Goal: Task Accomplishment & Management: Use online tool/utility

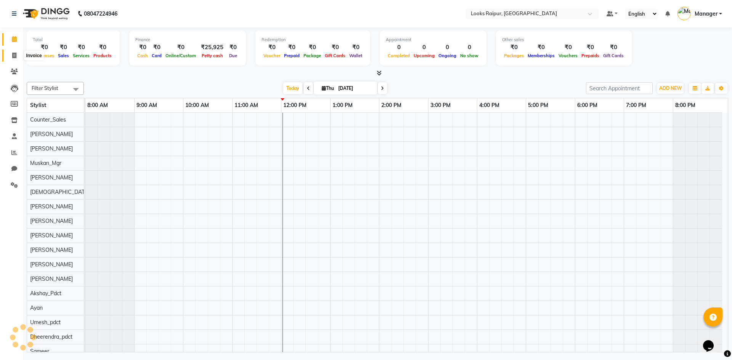
click at [12, 57] on icon at bounding box center [14, 56] width 4 height 6
select select "service"
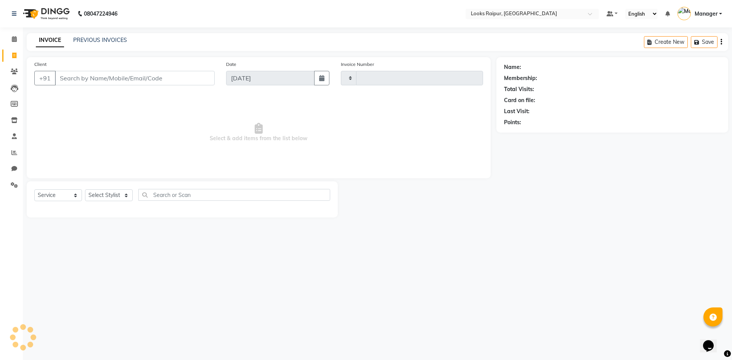
click at [141, 84] on input "Client" at bounding box center [135, 78] width 160 height 14
type input "0350"
select select "8606"
click at [114, 76] on input "Client" at bounding box center [135, 78] width 160 height 14
click at [109, 42] on link "PREVIOUS INVOICES" at bounding box center [100, 40] width 54 height 7
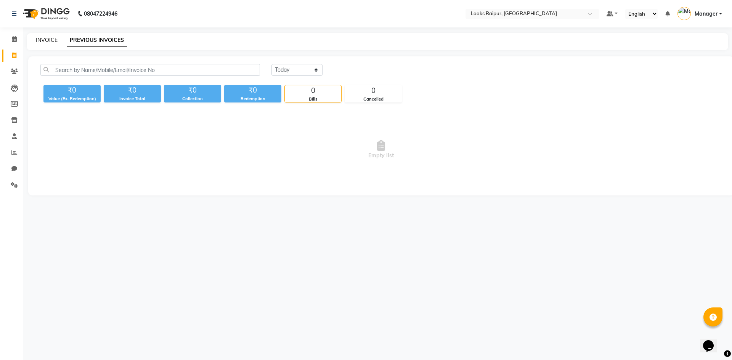
click at [45, 37] on link "INVOICE" at bounding box center [47, 40] width 22 height 7
select select "service"
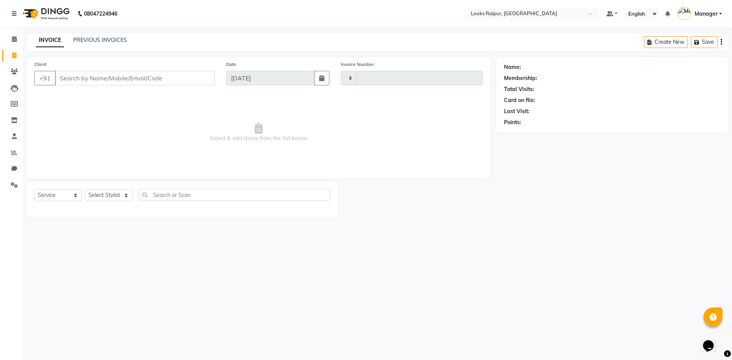
type input "0350"
select select "8606"
click at [87, 77] on input "Client" at bounding box center [135, 78] width 160 height 14
click at [107, 193] on select "Select Stylist Akshay_Pdct [PERSON_NAME] [PERSON_NAME] Counter_Sales Dheerendra…" at bounding box center [109, 195] width 48 height 12
drag, startPoint x: 173, startPoint y: 256, endPoint x: 176, endPoint y: 237, distance: 18.5
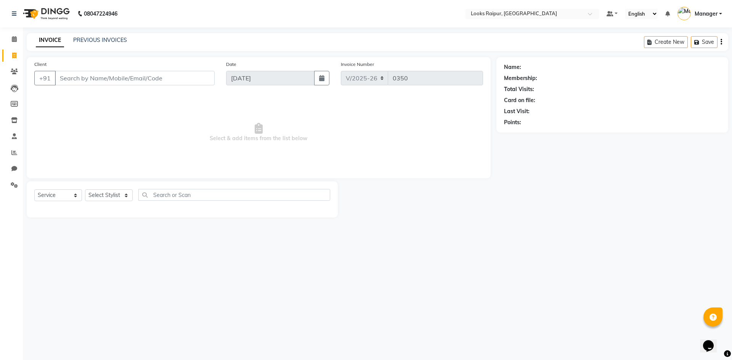
click at [176, 237] on div "08047224946 Select Location × Looks Raipur, [GEOGRAPHIC_DATA] Default Panel My …" at bounding box center [366, 180] width 732 height 360
click at [132, 76] on input "Client" at bounding box center [135, 78] width 160 height 14
drag, startPoint x: 109, startPoint y: 77, endPoint x: 60, endPoint y: 77, distance: 49.2
click at [60, 77] on input "7019770643" at bounding box center [115, 78] width 121 height 14
type input "7019770643"
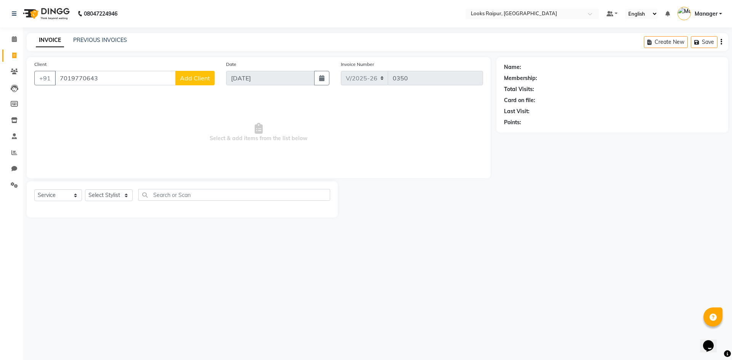
click at [197, 79] on span "Add Client" at bounding box center [195, 78] width 30 height 8
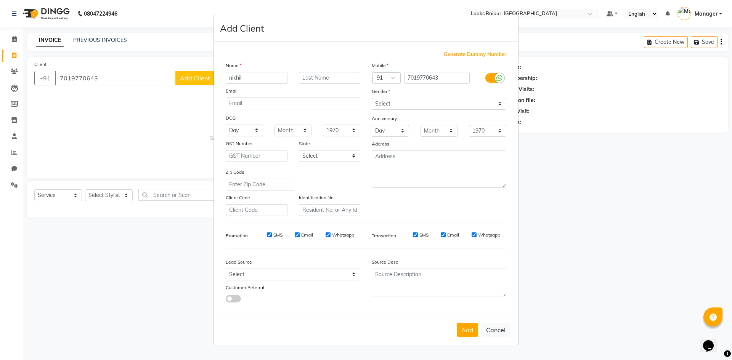
type input "nikhil"
click at [307, 76] on input "text" at bounding box center [330, 78] width 62 height 12
type input "."
click at [405, 102] on select "Select [DEMOGRAPHIC_DATA] [DEMOGRAPHIC_DATA] Other Prefer Not To Say" at bounding box center [439, 104] width 135 height 12
select select "[DEMOGRAPHIC_DATA]"
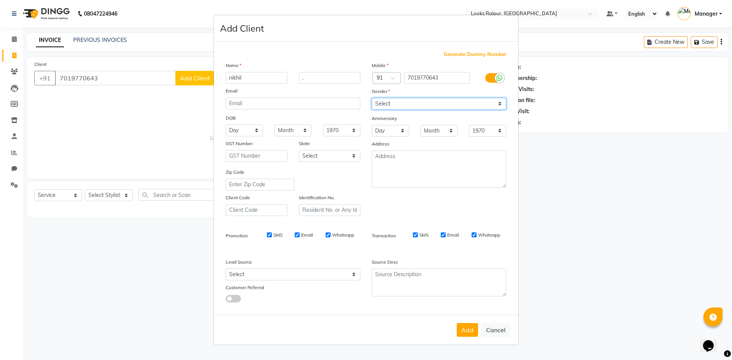
click at [372, 98] on select "Select [DEMOGRAPHIC_DATA] [DEMOGRAPHIC_DATA] Other Prefer Not To Say" at bounding box center [439, 104] width 135 height 12
click at [472, 332] on button "Add" at bounding box center [467, 330] width 21 height 14
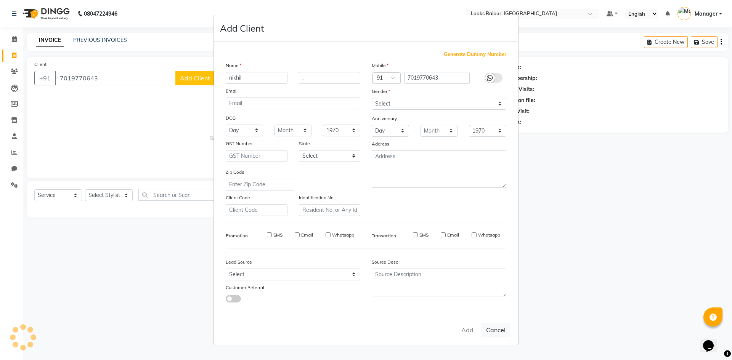
select select
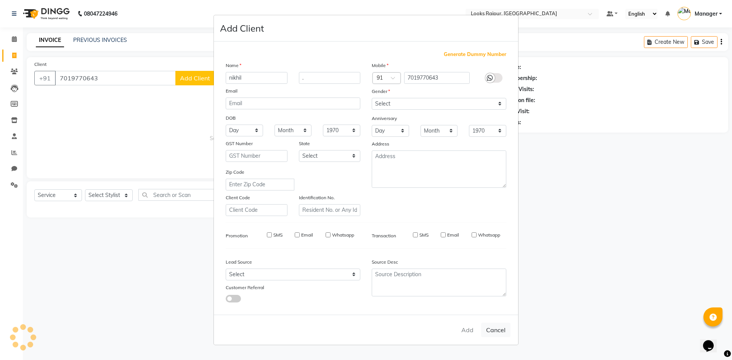
select select
checkbox input "false"
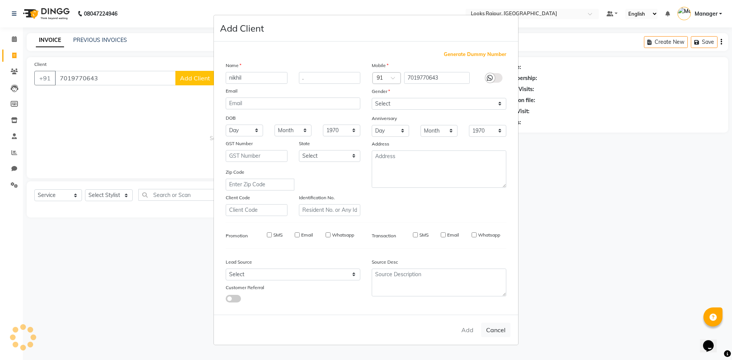
checkbox input "false"
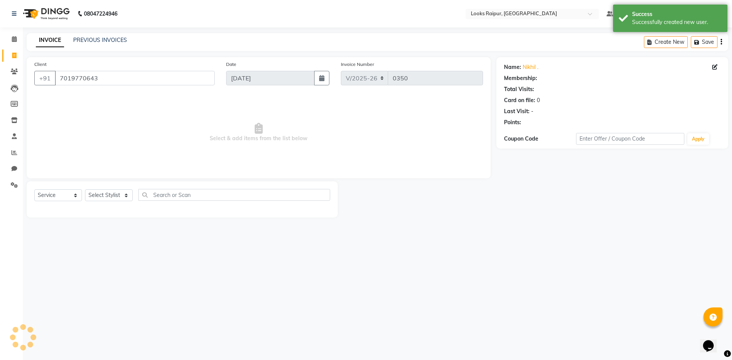
select select "1: Object"
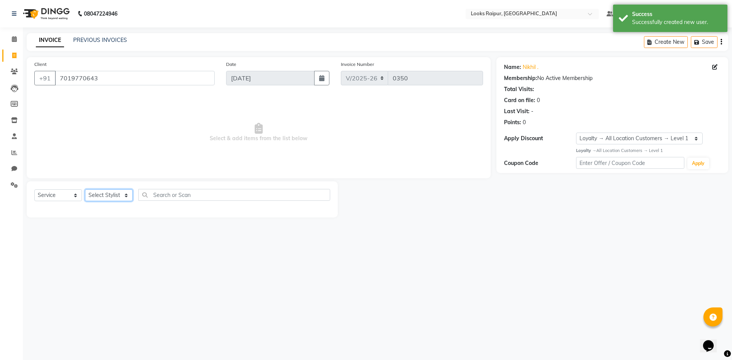
click at [107, 199] on select "Select Stylist Akshay_Pdct [PERSON_NAME] [PERSON_NAME] Counter_Sales Dheerendra…" at bounding box center [109, 195] width 48 height 12
select select "85874"
click at [85, 189] on select "Select Stylist Akshay_Pdct [PERSON_NAME] [PERSON_NAME] Counter_Sales Dheerendra…" at bounding box center [109, 195] width 48 height 12
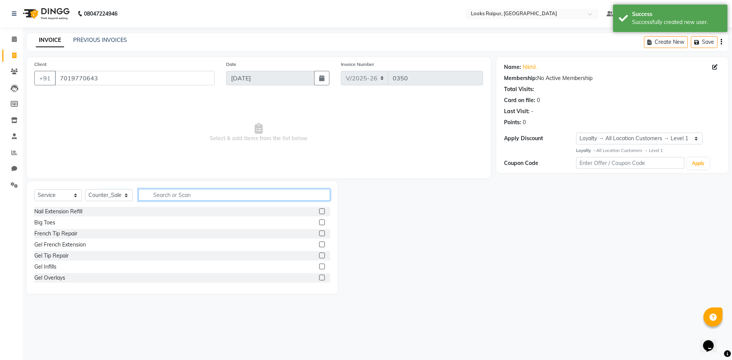
drag, startPoint x: 167, startPoint y: 196, endPoint x: 173, endPoint y: 196, distance: 6.9
click at [167, 196] on input "text" at bounding box center [234, 195] width 192 height 12
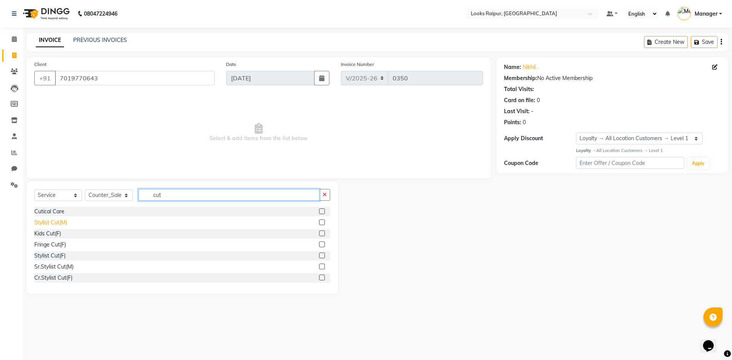
type input "cut"
click at [46, 226] on div "Stylist Cut(M)" at bounding box center [50, 223] width 33 height 8
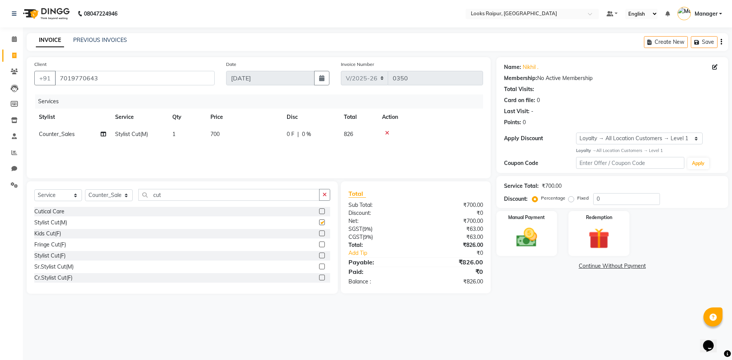
checkbox input "false"
drag, startPoint x: 163, startPoint y: 193, endPoint x: 116, endPoint y: 197, distance: 47.5
click at [122, 194] on div "Select Service Product Membership Package Voucher Prepaid Gift Card Select Styl…" at bounding box center [182, 198] width 296 height 18
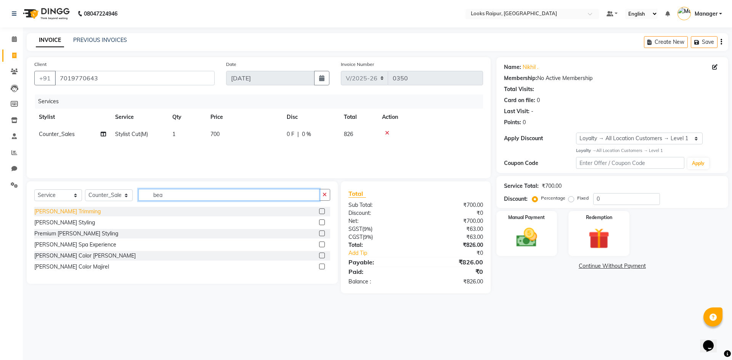
type input "bea"
click at [59, 210] on div "[PERSON_NAME] Trimming" at bounding box center [67, 212] width 66 height 8
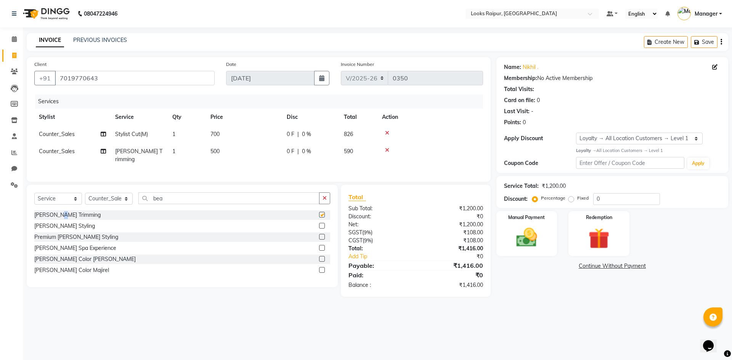
checkbox input "false"
click at [441, 315] on div "08047224946 Select Location × Looks [GEOGRAPHIC_DATA], [GEOGRAPHIC_DATA] Defaul…" at bounding box center [366, 180] width 732 height 360
click at [216, 131] on span "700" at bounding box center [214, 134] width 9 height 7
select select "85874"
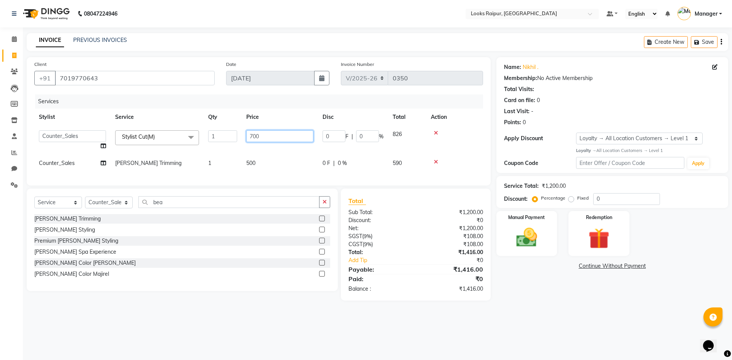
drag, startPoint x: 263, startPoint y: 134, endPoint x: 220, endPoint y: 142, distance: 43.4
click at [230, 136] on tr "Akshay_Pdct [PERSON_NAME] [PERSON_NAME] Counter_Sales Dheerendra_pdct [PERSON_N…" at bounding box center [258, 140] width 449 height 29
type input "750"
click at [211, 324] on div "08047224946 Select Location × Looks [GEOGRAPHIC_DATA], [GEOGRAPHIC_DATA] Defaul…" at bounding box center [366, 180] width 732 height 360
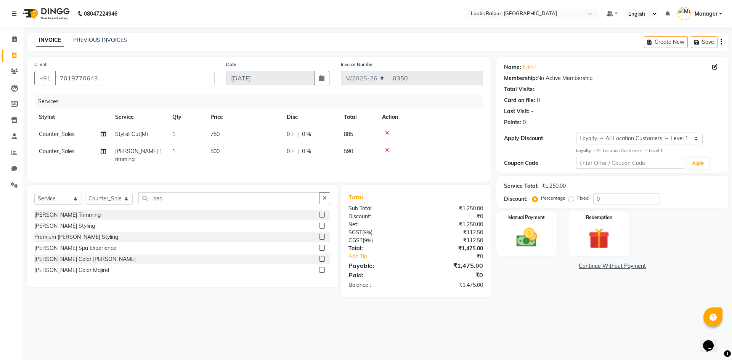
click at [213, 151] on span "500" at bounding box center [214, 151] width 9 height 7
select select "85874"
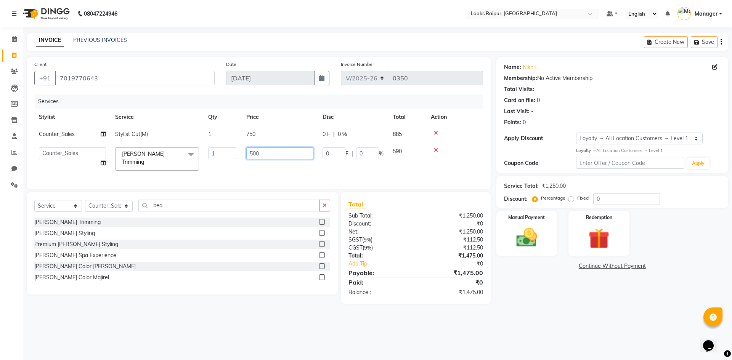
drag, startPoint x: 272, startPoint y: 151, endPoint x: 207, endPoint y: 157, distance: 66.2
click at [210, 156] on tr "Akshay_Pdct [PERSON_NAME] [PERSON_NAME] Counter_Sales Dheerendra_pdct [PERSON_N…" at bounding box center [258, 159] width 449 height 32
type input "400"
click at [278, 325] on div "08047224946 Select Location × Looks [GEOGRAPHIC_DATA], [GEOGRAPHIC_DATA] Defaul…" at bounding box center [366, 180] width 732 height 360
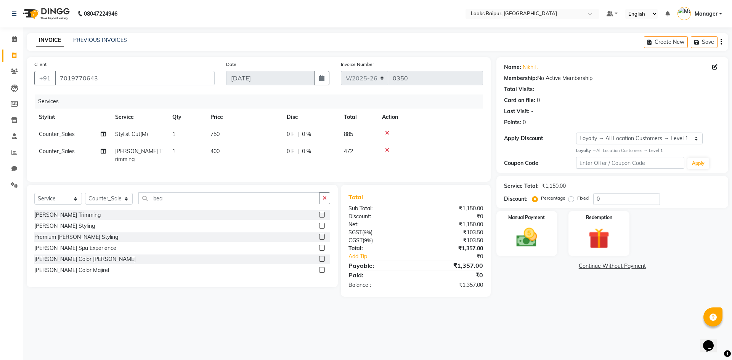
click at [218, 133] on span "750" at bounding box center [214, 134] width 9 height 7
select select "85874"
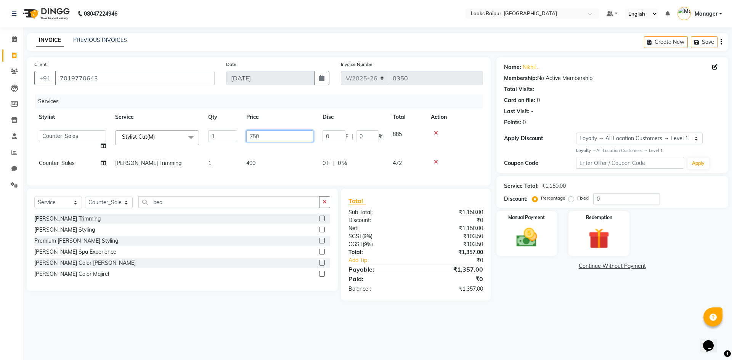
drag, startPoint x: 264, startPoint y: 133, endPoint x: 238, endPoint y: 137, distance: 26.6
click at [238, 137] on tr "Akshay_Pdct [PERSON_NAME] [PERSON_NAME] Counter_Sales Dheerendra_pdct [PERSON_N…" at bounding box center [258, 140] width 449 height 29
type input "746"
click at [259, 329] on div "08047224946 Select Location × Looks [GEOGRAPHIC_DATA], [GEOGRAPHIC_DATA] Defaul…" at bounding box center [366, 180] width 732 height 360
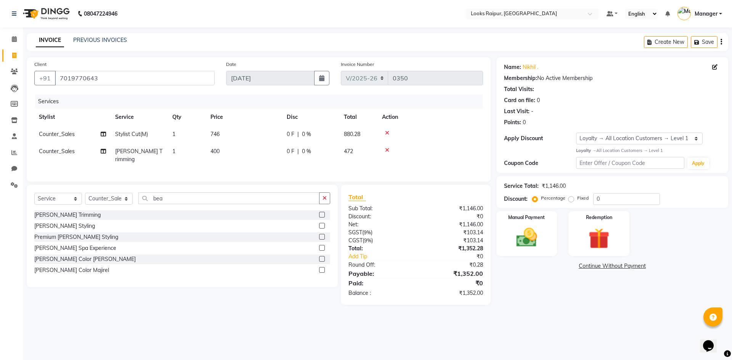
click at [218, 133] on span "746" at bounding box center [214, 134] width 9 height 7
select select "85874"
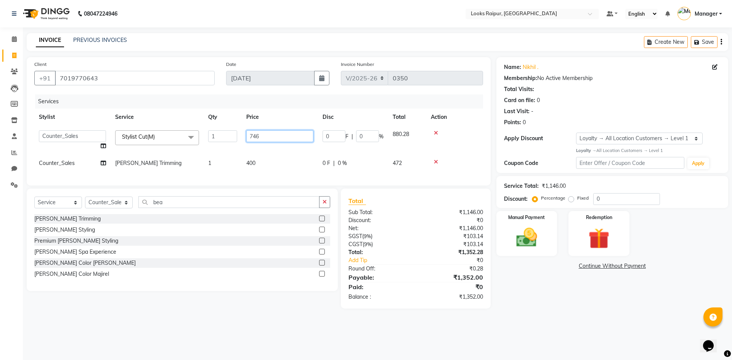
drag, startPoint x: 260, startPoint y: 135, endPoint x: 255, endPoint y: 138, distance: 5.5
click at [255, 138] on input "746" at bounding box center [279, 136] width 67 height 12
type input "742"
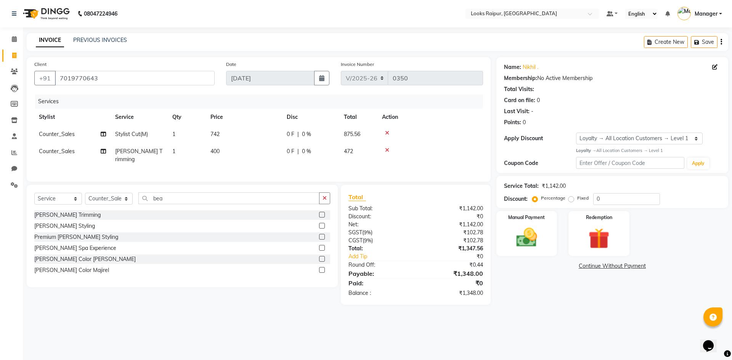
click at [215, 317] on div "08047224946 Select Location × Looks [GEOGRAPHIC_DATA], [GEOGRAPHIC_DATA] Defaul…" at bounding box center [366, 180] width 732 height 360
click at [216, 133] on span "742" at bounding box center [214, 134] width 9 height 7
select select "85874"
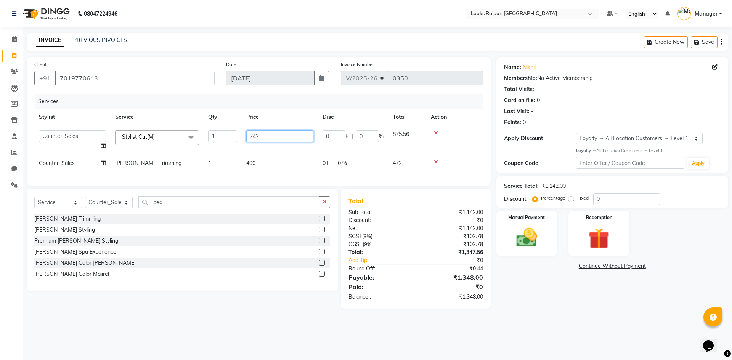
click at [256, 136] on input "742" at bounding box center [279, 136] width 67 height 12
type input "743"
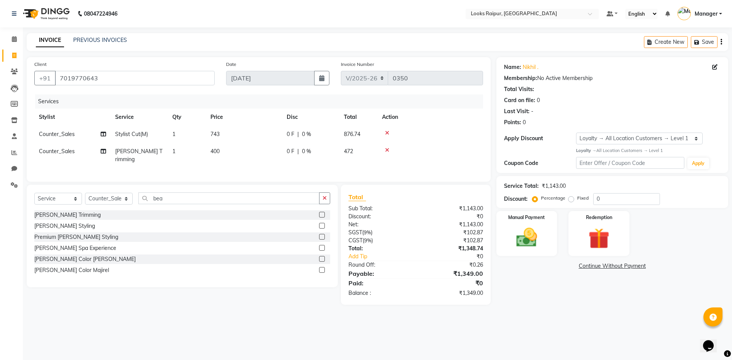
click at [216, 316] on div "08047224946 Select Location × Looks [GEOGRAPHIC_DATA], [GEOGRAPHIC_DATA] Defaul…" at bounding box center [366, 180] width 732 height 360
click at [226, 134] on td "743" at bounding box center [244, 134] width 76 height 17
select select "85874"
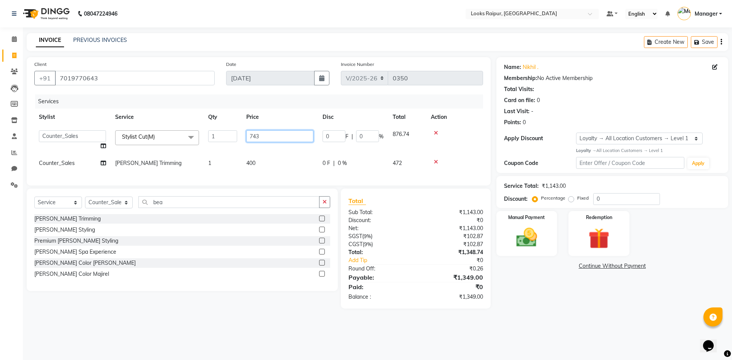
click at [269, 137] on input "743" at bounding box center [279, 136] width 67 height 12
type input "743.5"
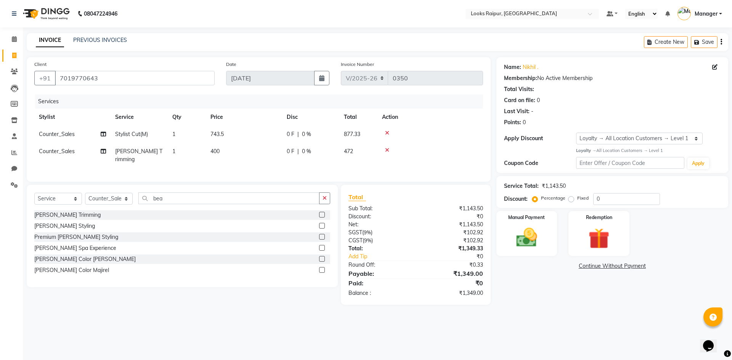
click at [200, 318] on div "08047224946 Select Location × Looks [GEOGRAPHIC_DATA], [GEOGRAPHIC_DATA] Defaul…" at bounding box center [366, 180] width 732 height 360
click at [216, 301] on div "Select Service Product Membership Package Voucher Prepaid Gift Card Select Styl…" at bounding box center [179, 245] width 317 height 120
click at [223, 132] on span "743.5" at bounding box center [216, 134] width 13 height 7
select select "85874"
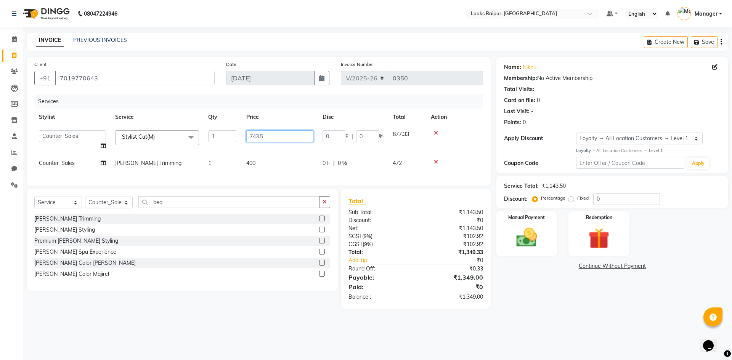
drag, startPoint x: 264, startPoint y: 136, endPoint x: 260, endPoint y: 138, distance: 5.3
click at [260, 138] on input "743.5" at bounding box center [279, 136] width 67 height 12
type input "744"
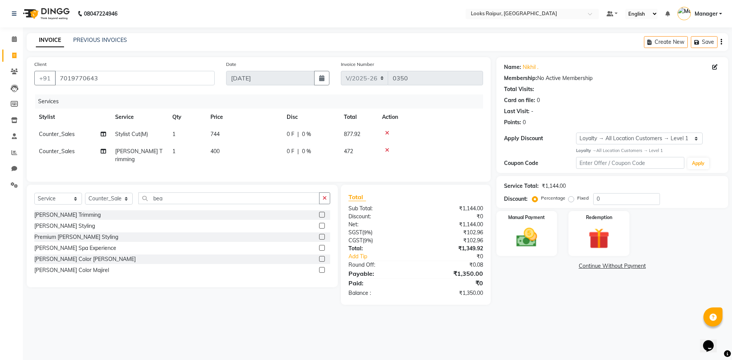
click at [243, 319] on div "08047224946 Select Location × Looks [GEOGRAPHIC_DATA], [GEOGRAPHIC_DATA] Defaul…" at bounding box center [366, 180] width 732 height 360
click at [532, 236] on img at bounding box center [526, 237] width 35 height 25
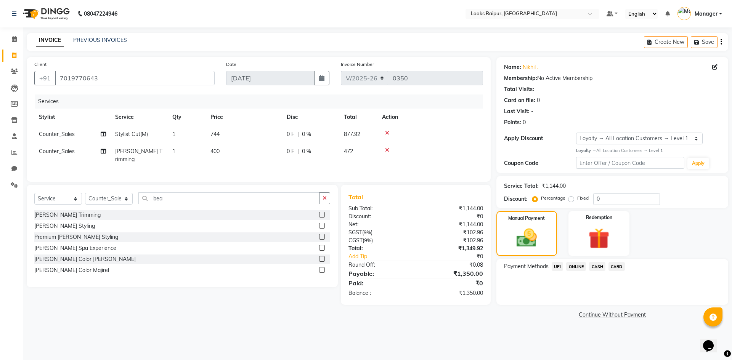
click at [556, 265] on span "UPI" at bounding box center [557, 266] width 12 height 9
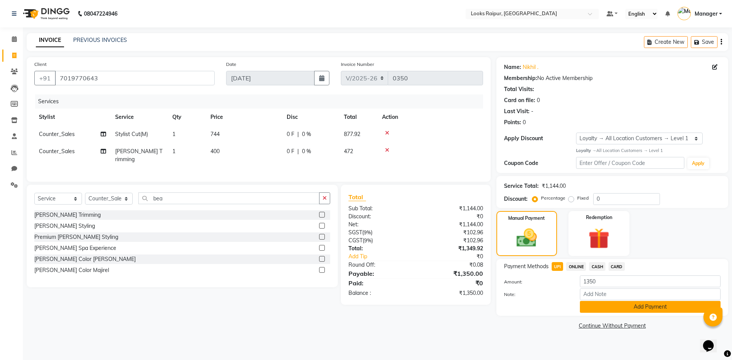
click at [626, 306] on button "Add Payment" at bounding box center [650, 307] width 141 height 12
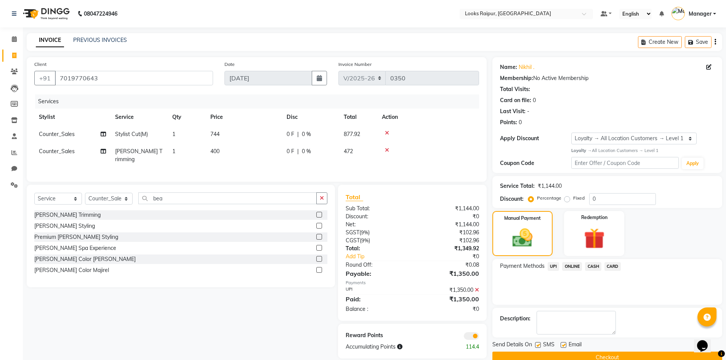
scroll to position [15, 0]
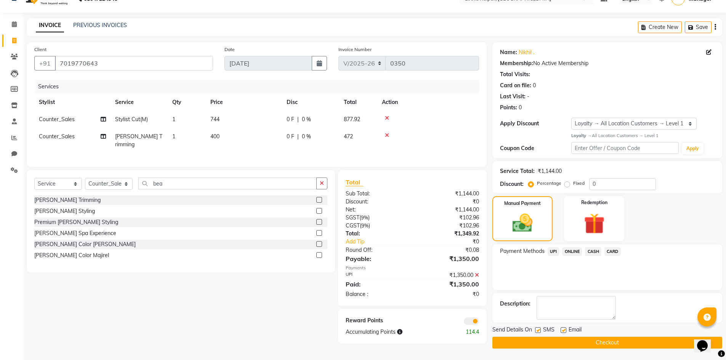
click at [617, 339] on button "Checkout" at bounding box center [607, 343] width 230 height 12
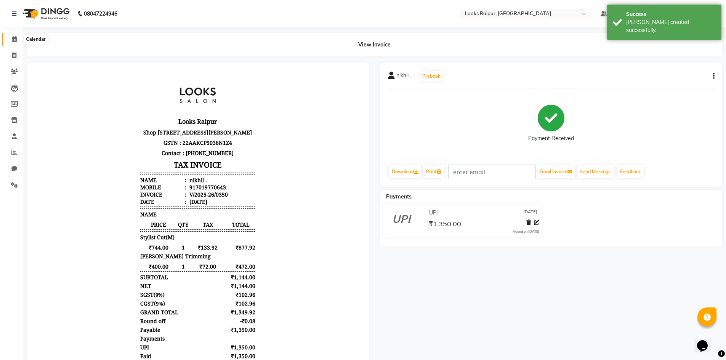
click at [12, 37] on icon at bounding box center [14, 39] width 5 height 6
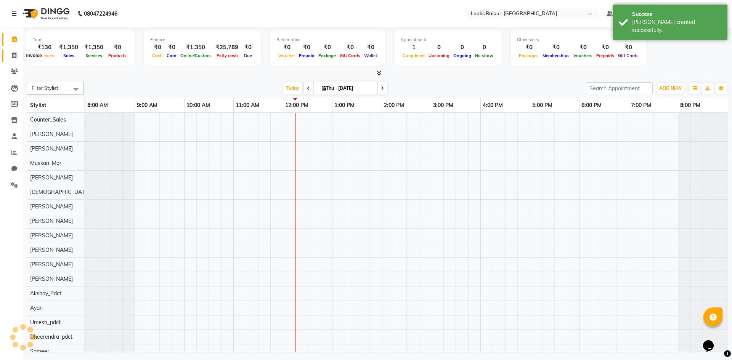
click at [13, 57] on icon at bounding box center [14, 56] width 4 height 6
select select "service"
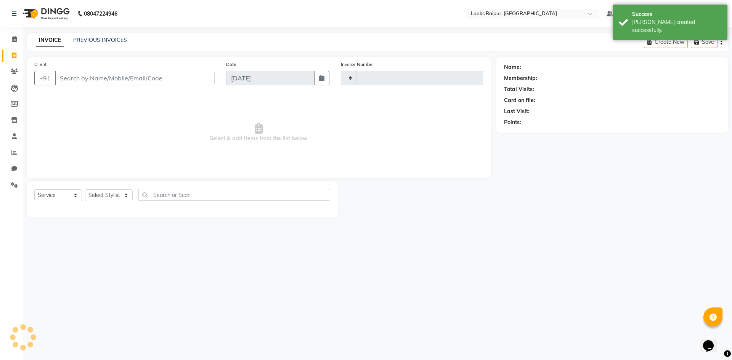
type input "0351"
select select "8606"
